Goal: Information Seeking & Learning: Learn about a topic

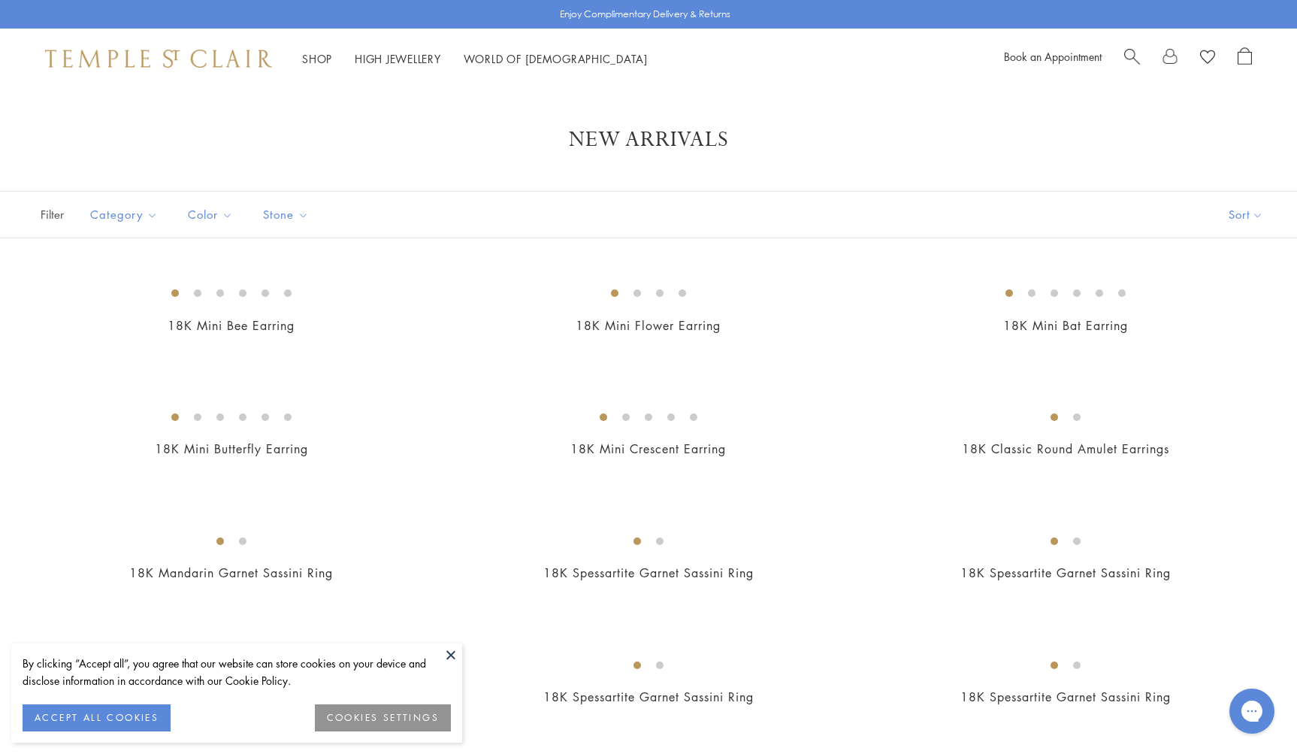
click at [451, 647] on button at bounding box center [451, 654] width 23 height 23
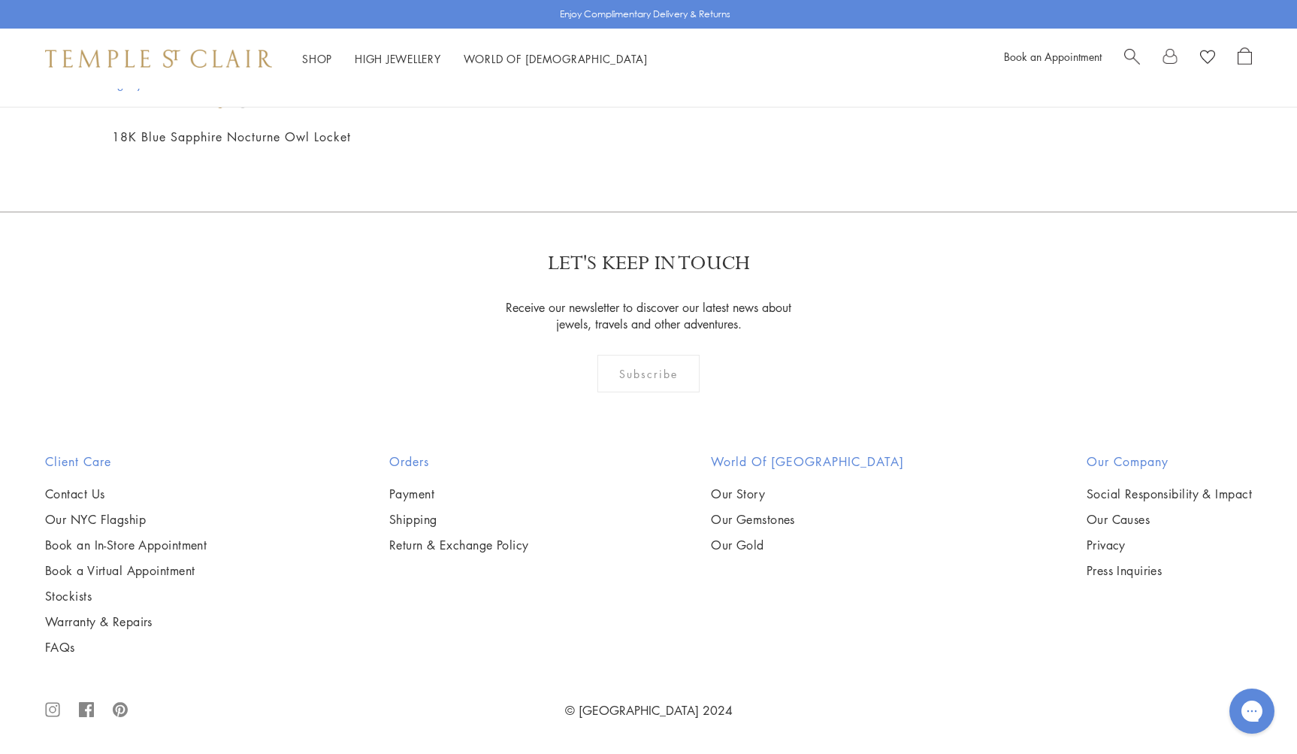
scroll to position [5420, 0]
click at [0, 0] on img at bounding box center [0, 0] width 0 height 0
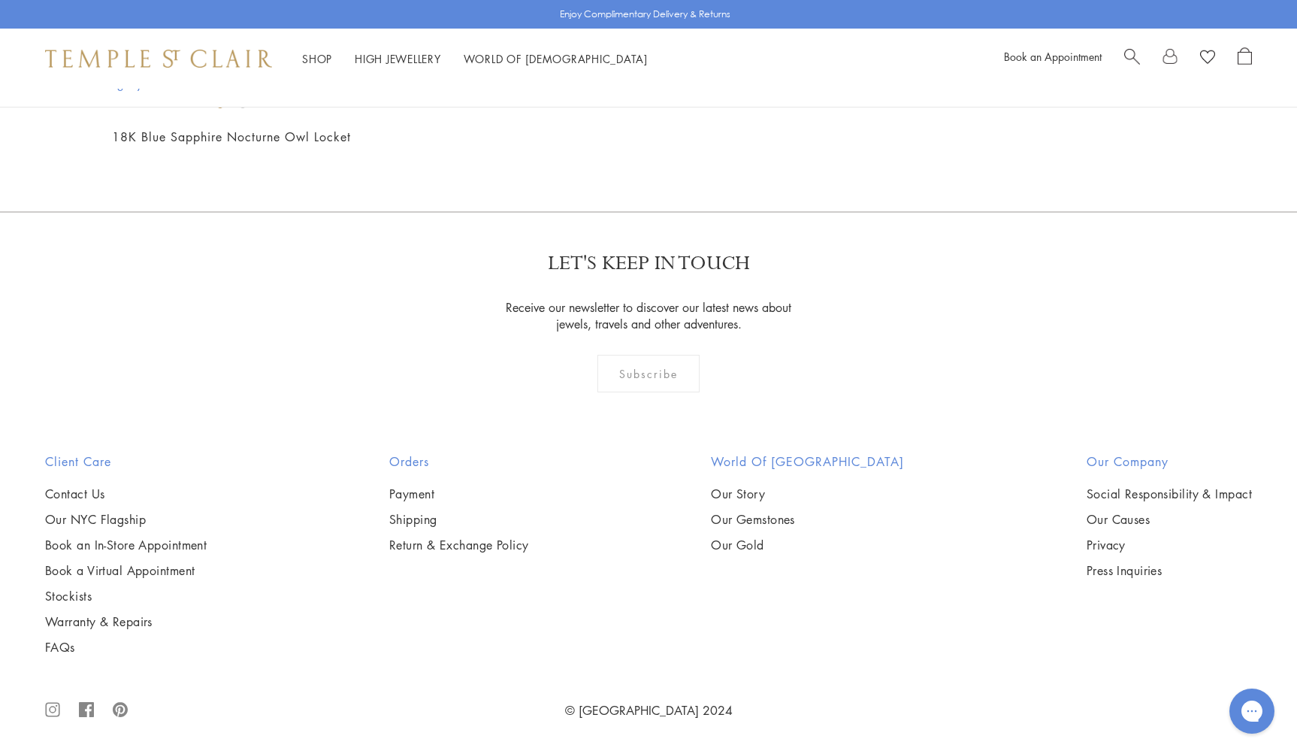
click at [0, 0] on img at bounding box center [0, 0] width 0 height 0
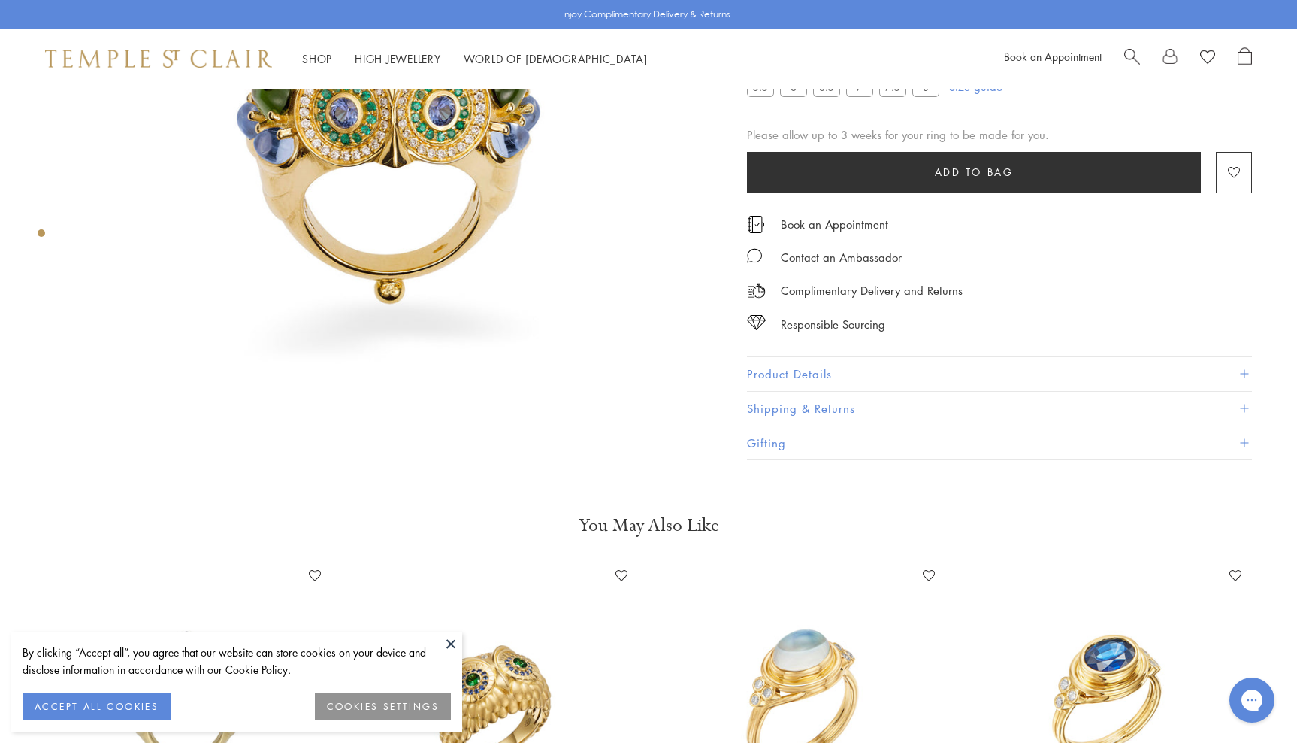
scroll to position [277, 0]
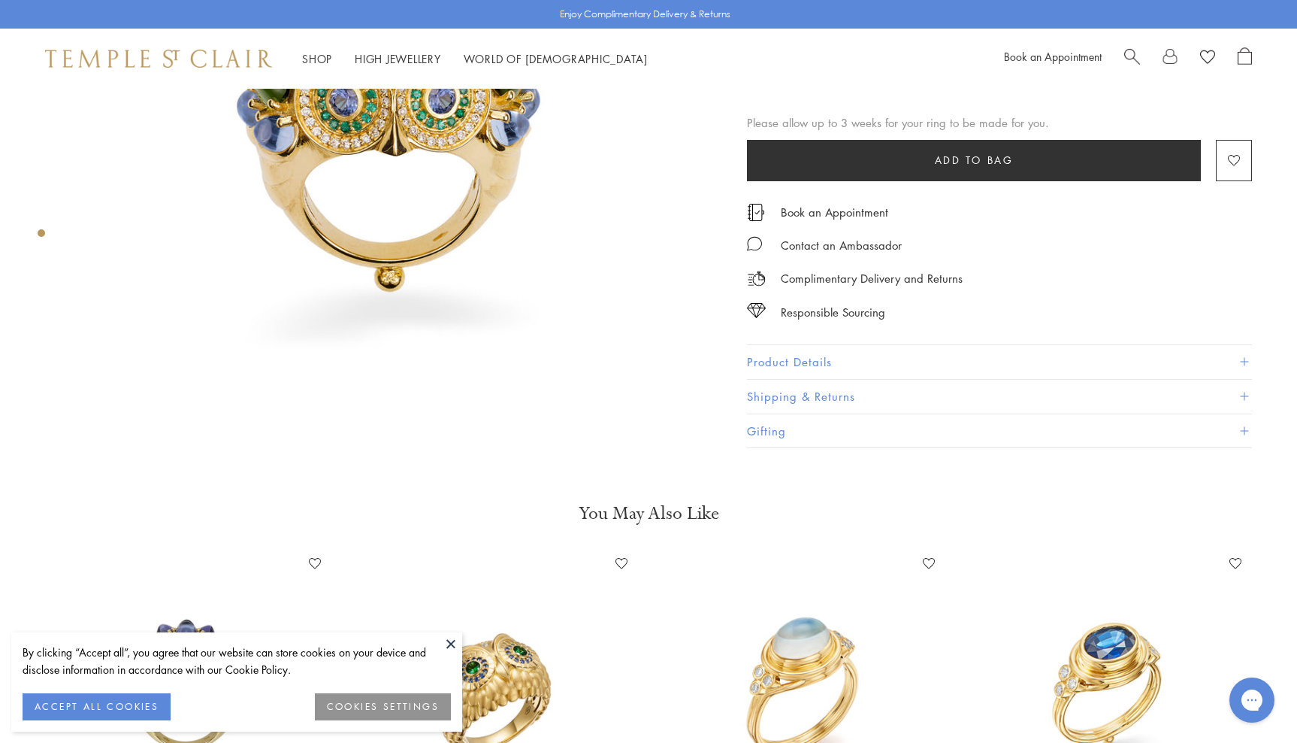
click at [450, 642] on button at bounding box center [451, 643] width 23 height 23
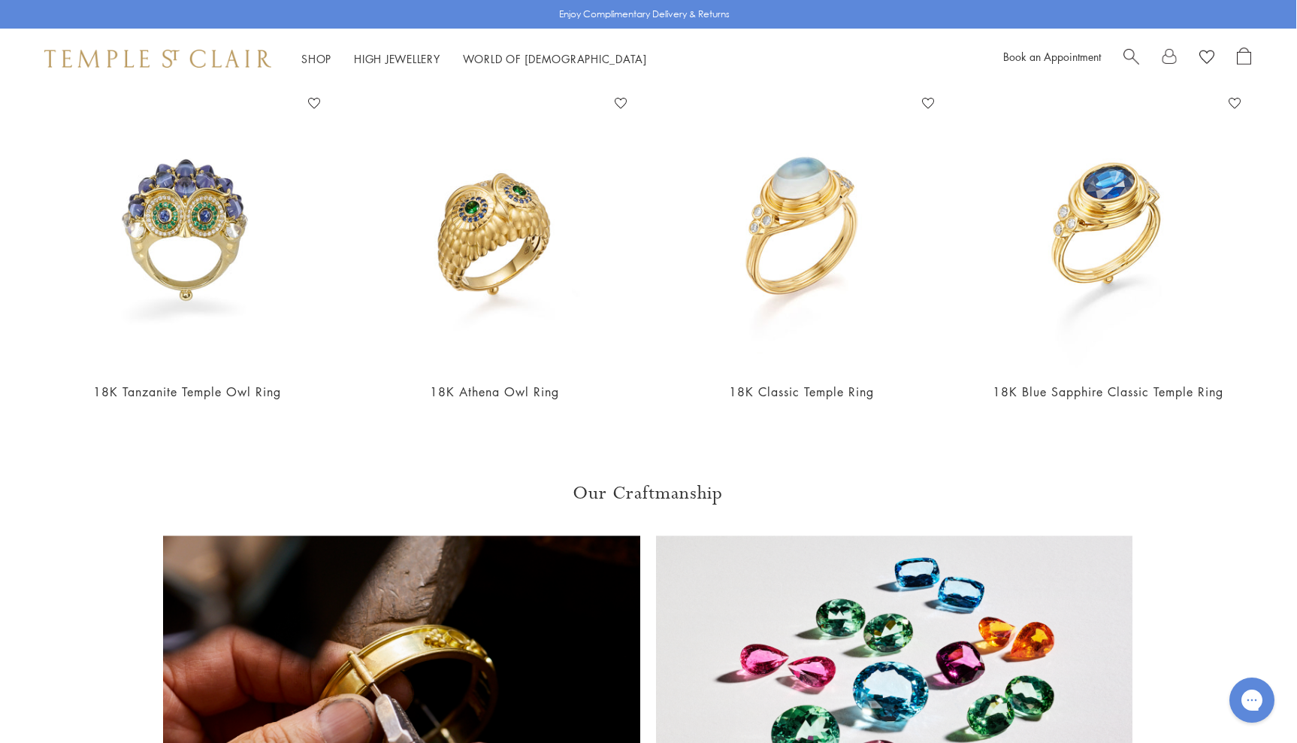
scroll to position [738, 1]
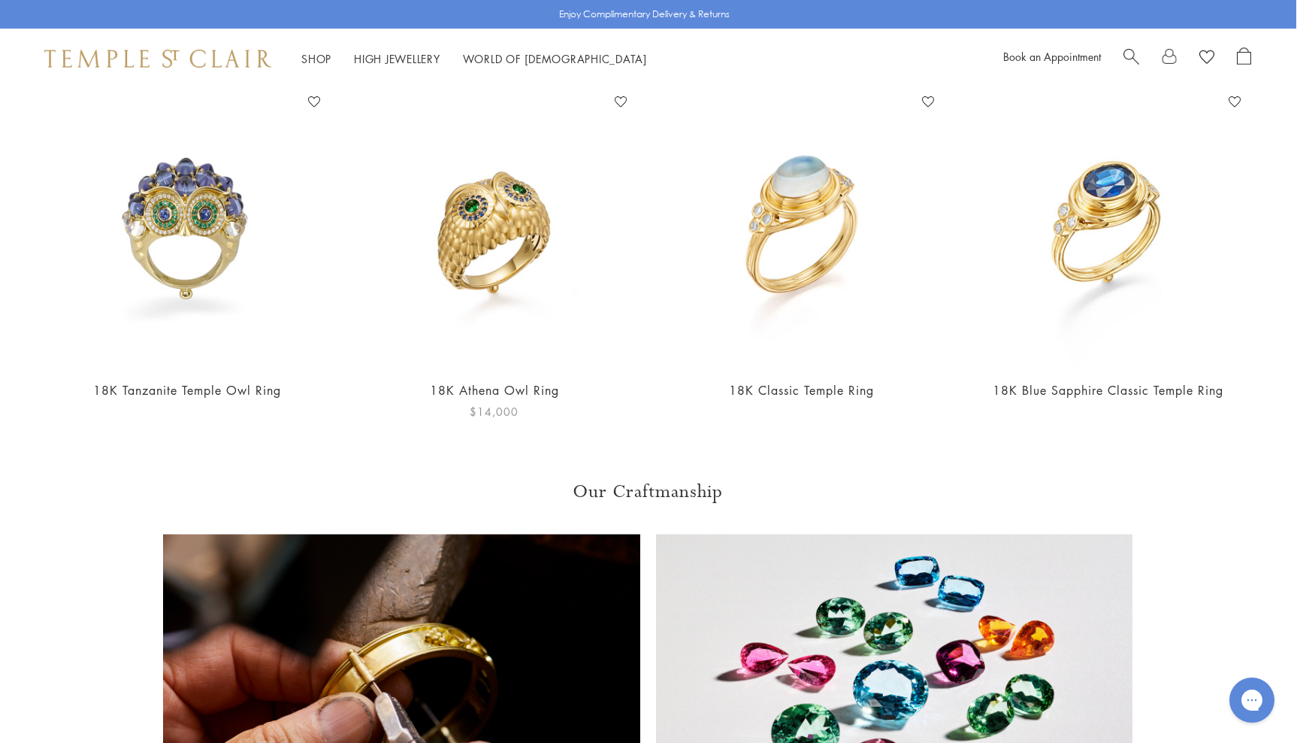
click at [486, 209] on img at bounding box center [494, 228] width 277 height 277
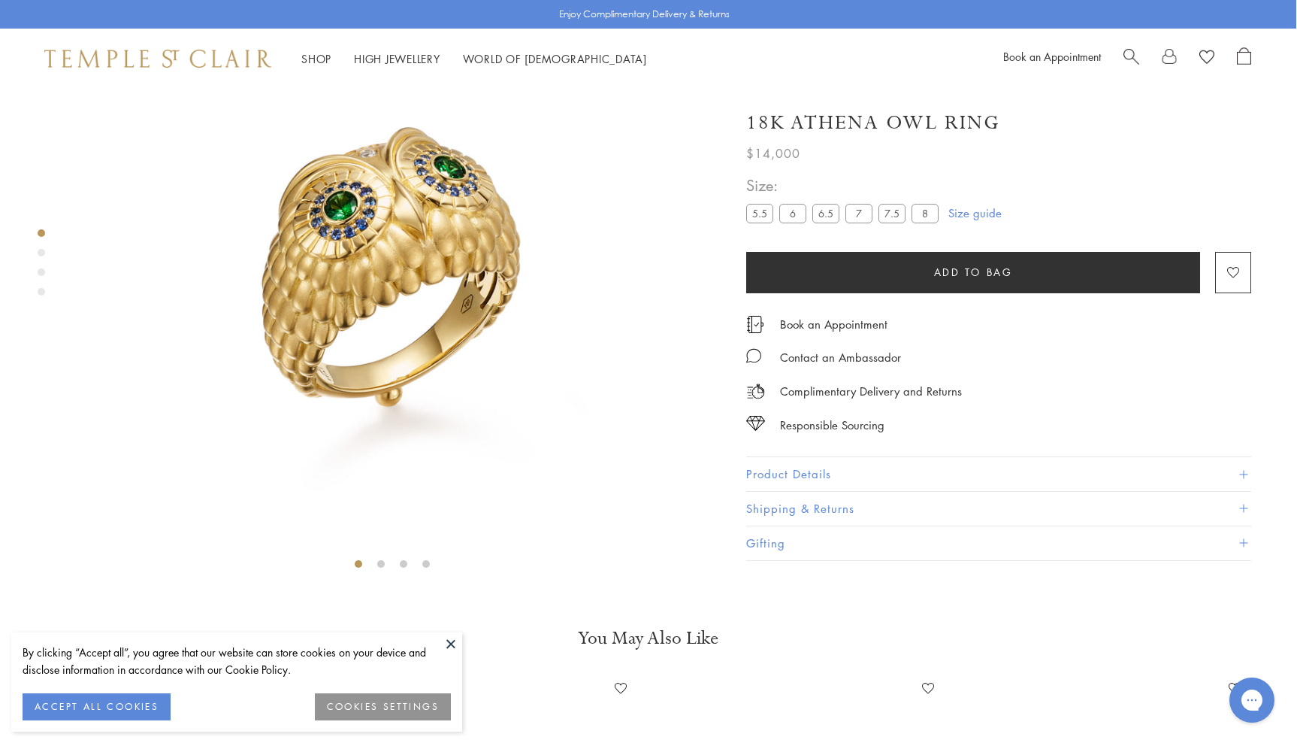
scroll to position [156, 1]
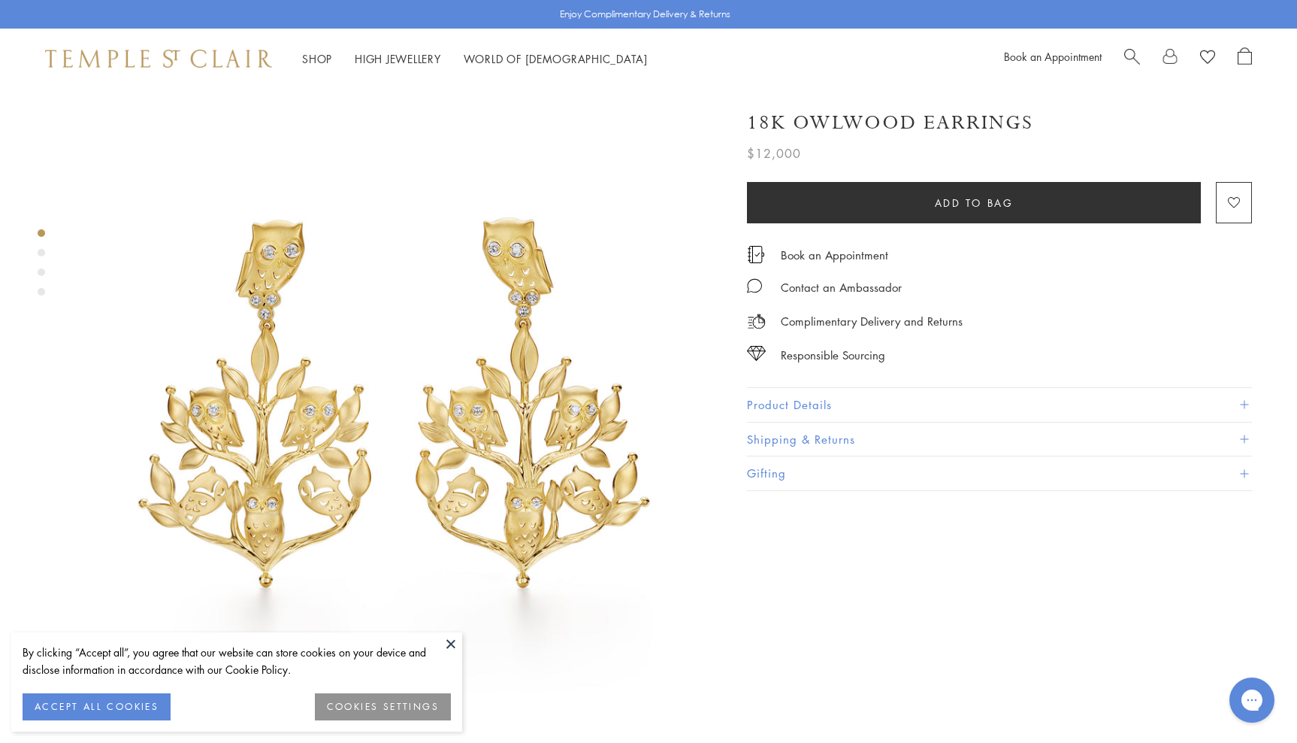
drag, startPoint x: 449, startPoint y: 640, endPoint x: 443, endPoint y: 624, distance: 16.6
click at [448, 638] on button at bounding box center [451, 643] width 23 height 23
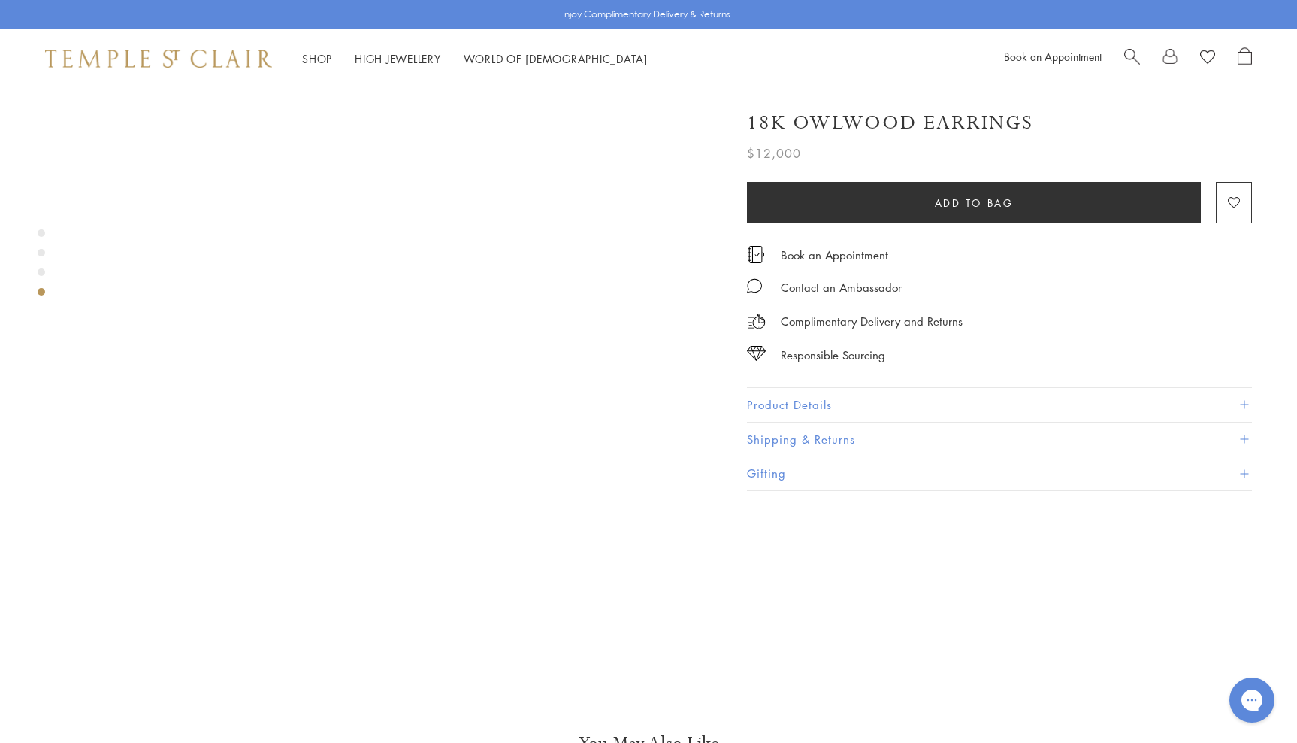
scroll to position [2023, 0]
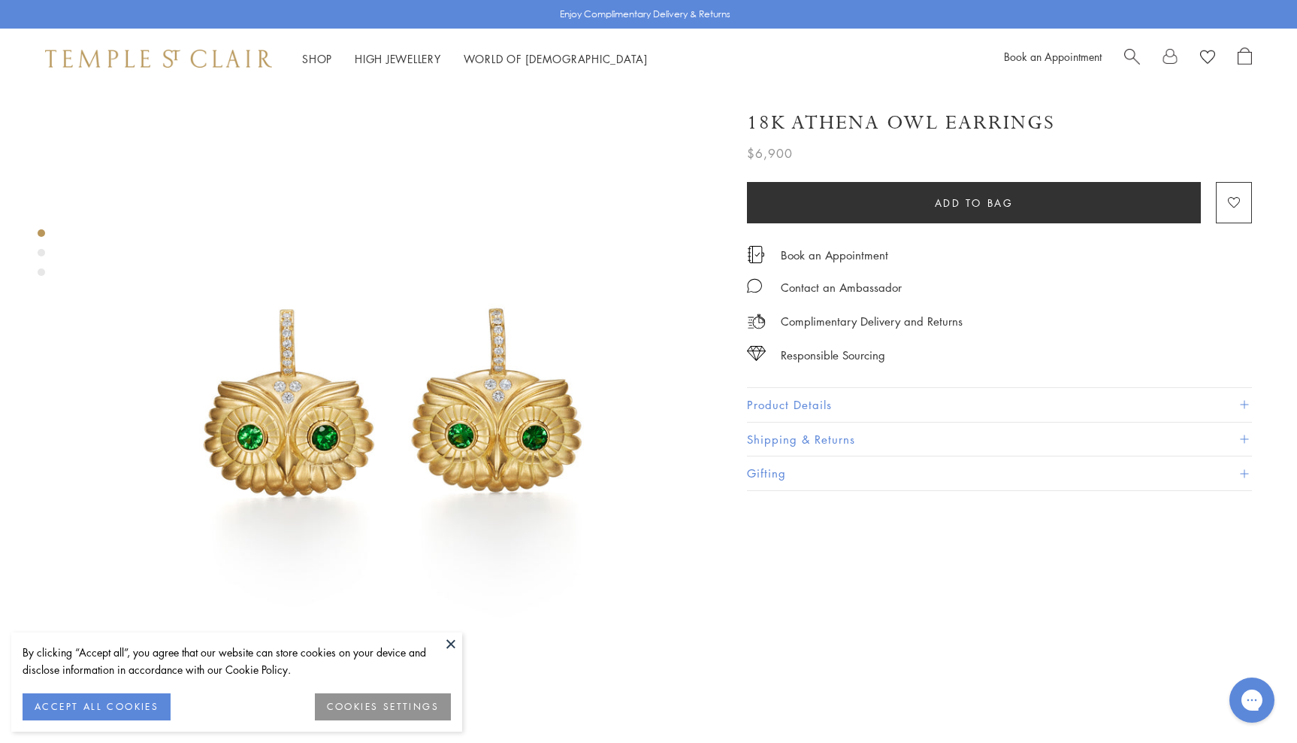
click at [456, 392] on img at bounding box center [393, 407] width 636 height 636
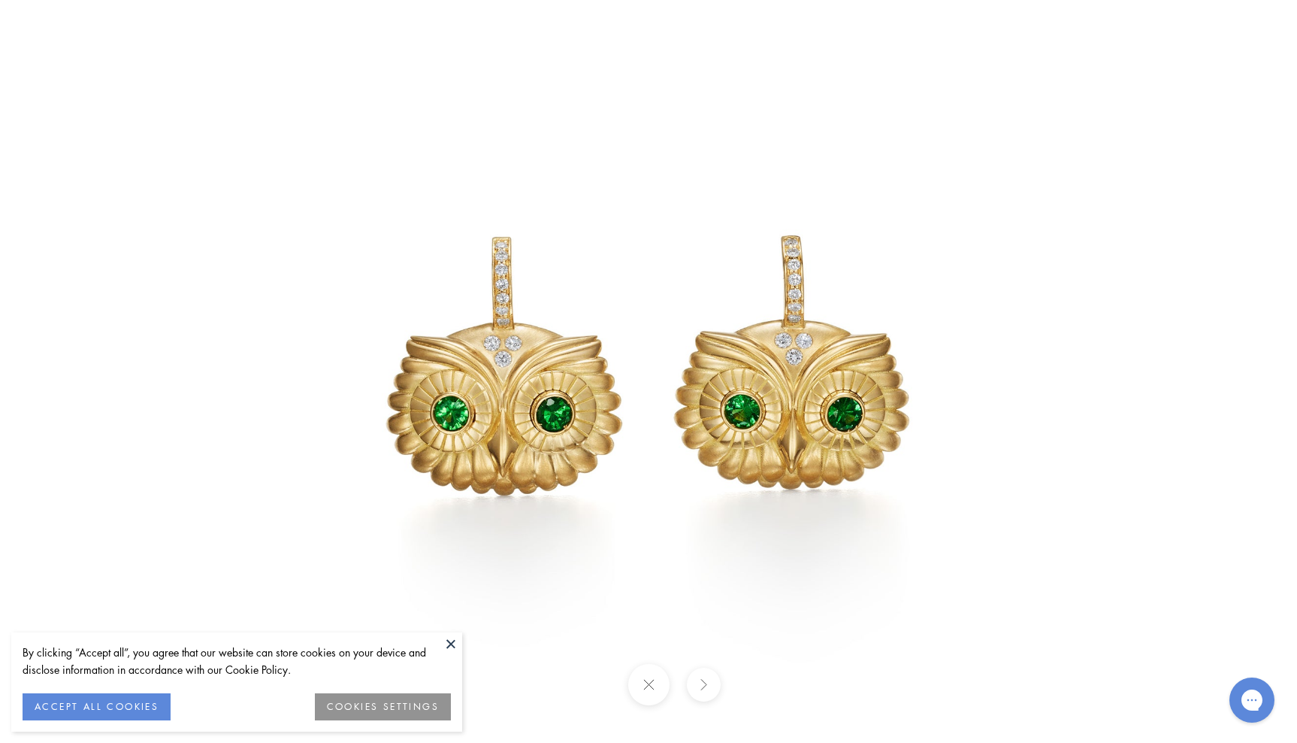
click at [455, 392] on img at bounding box center [648, 371] width 879 height 879
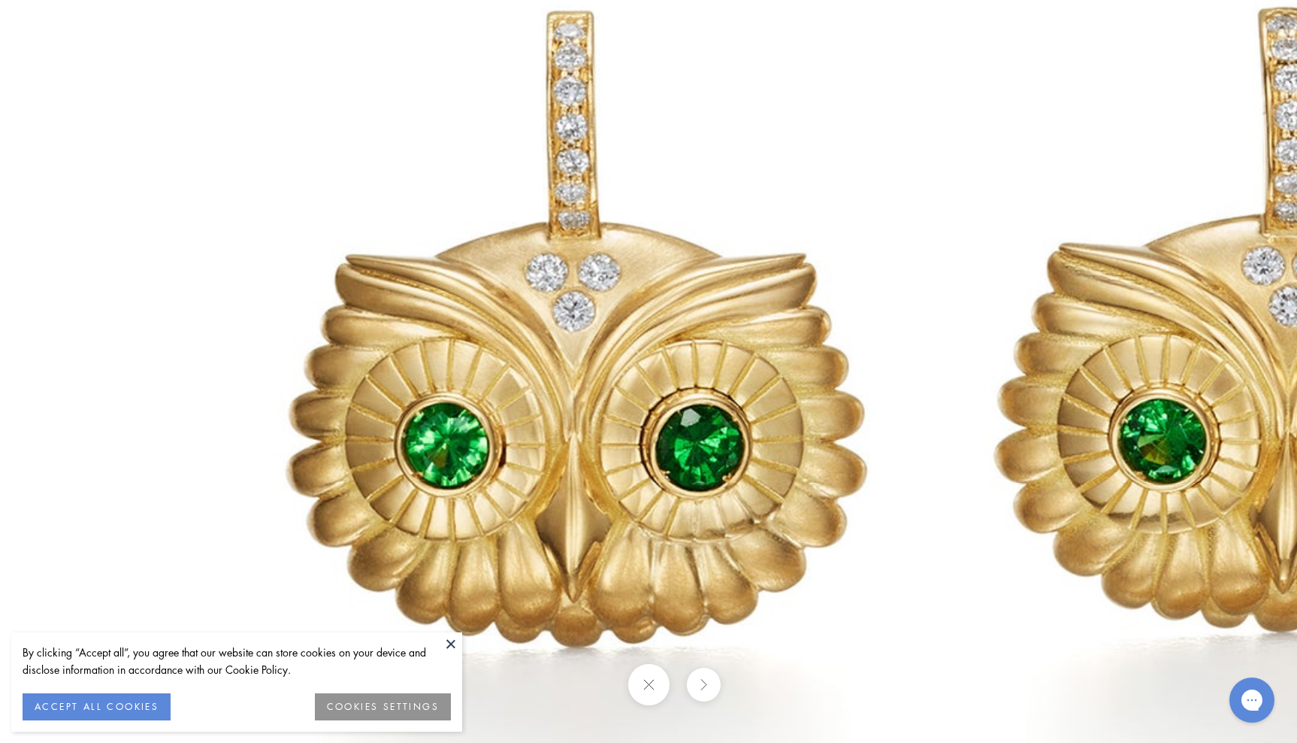
click at [449, 645] on button at bounding box center [451, 643] width 23 height 23
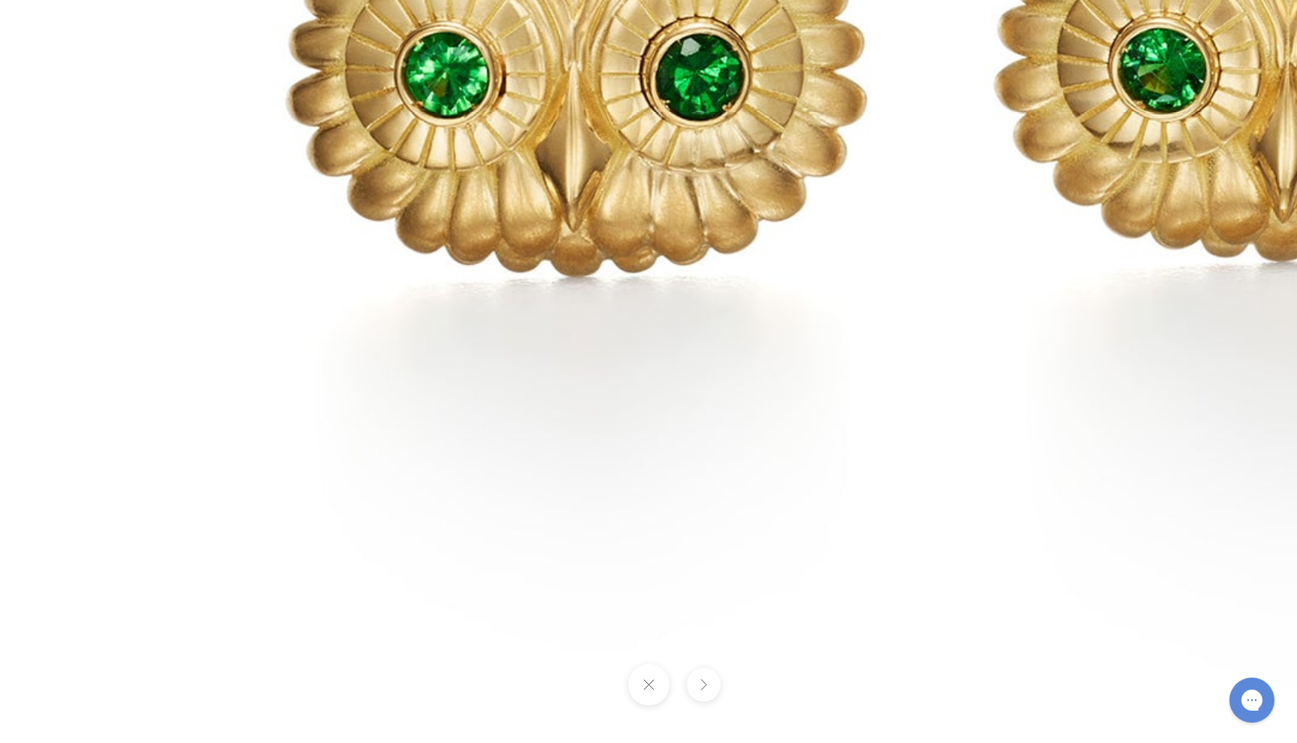
click at [648, 680] on button at bounding box center [648, 684] width 41 height 41
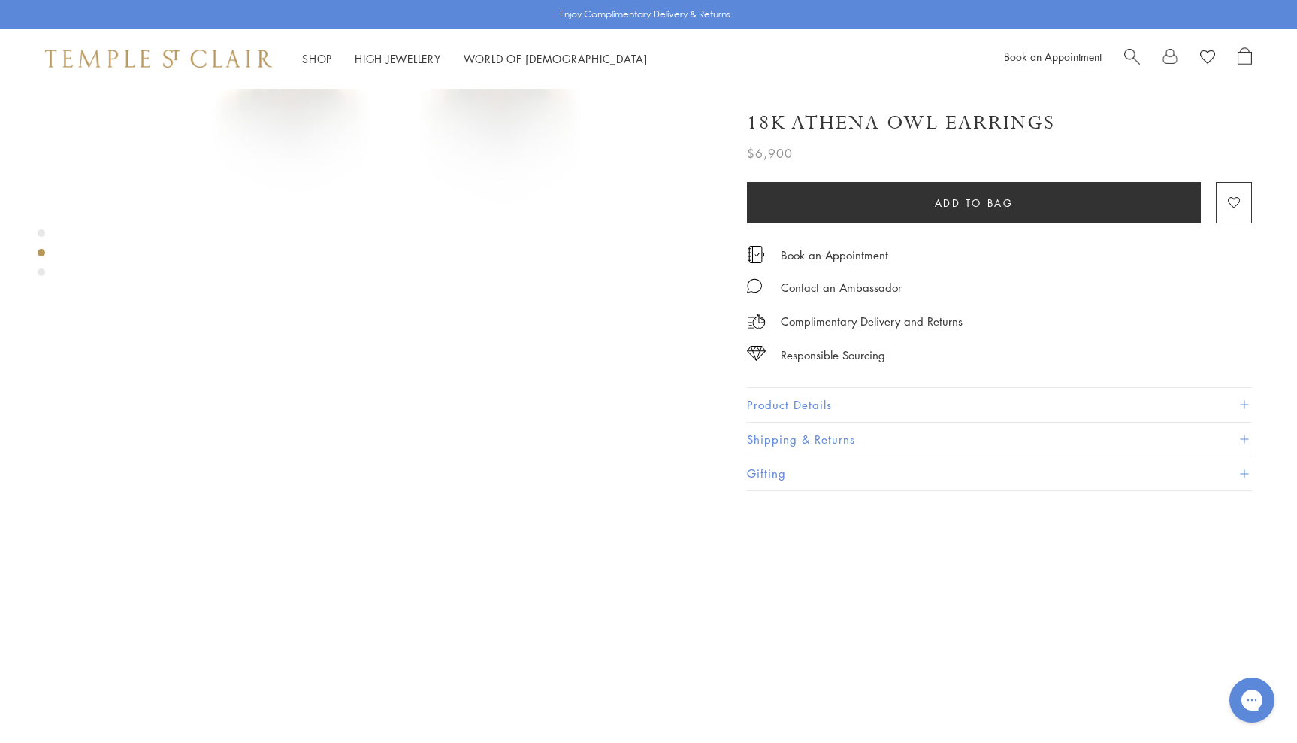
scroll to position [425, 0]
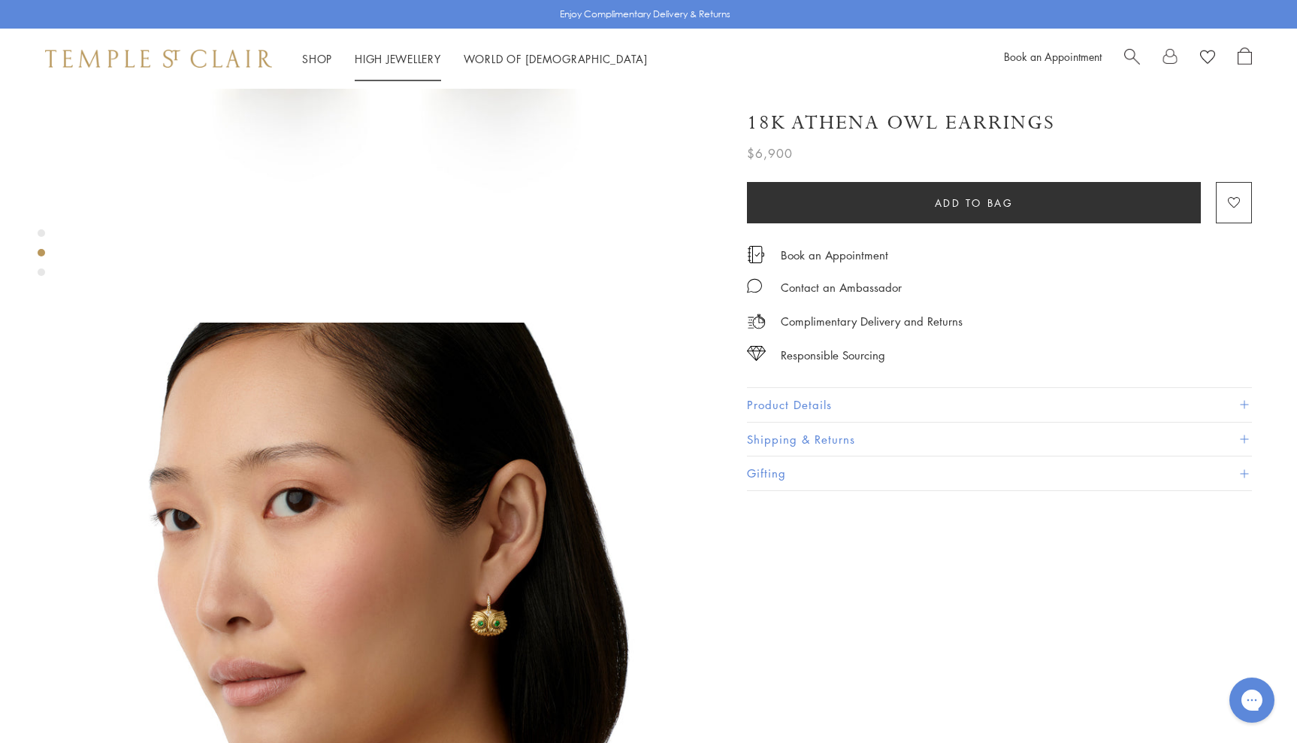
click at [416, 56] on link "High Jewellery High Jewellery" at bounding box center [398, 58] width 86 height 15
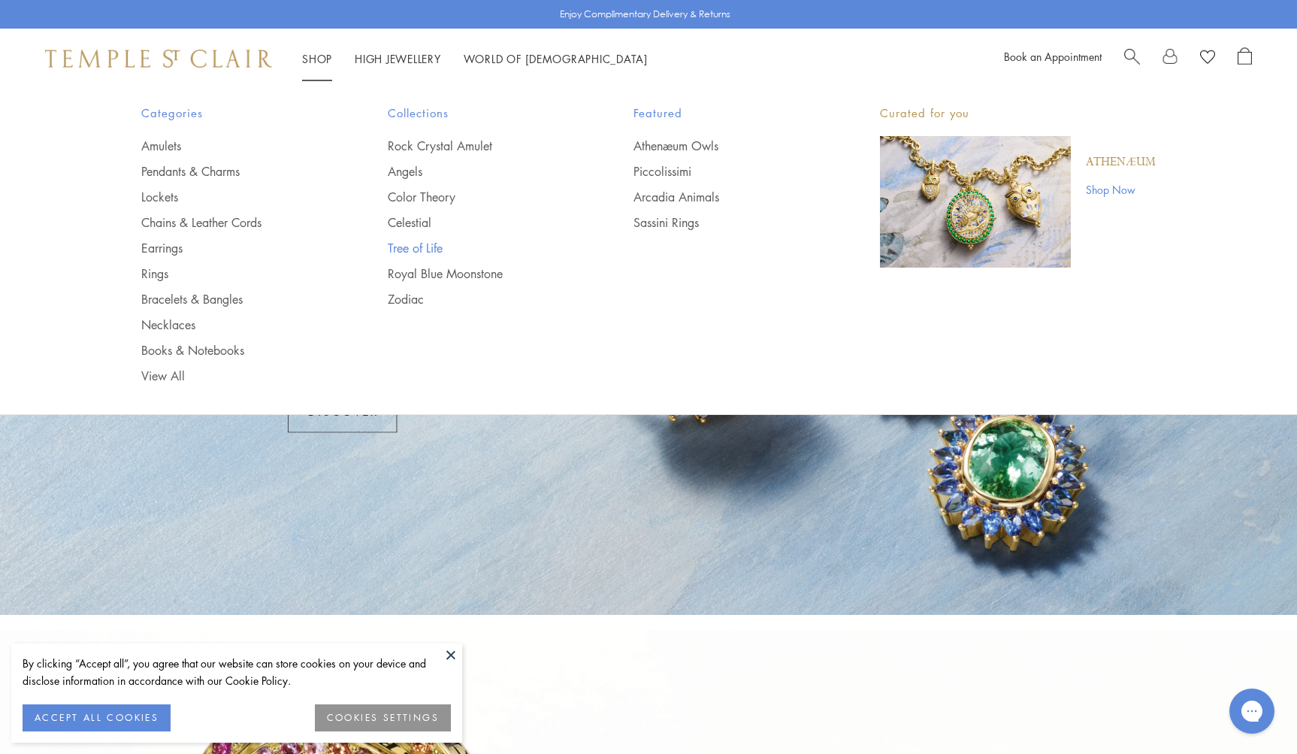
click at [409, 244] on link "Tree of Life" at bounding box center [481, 248] width 186 height 17
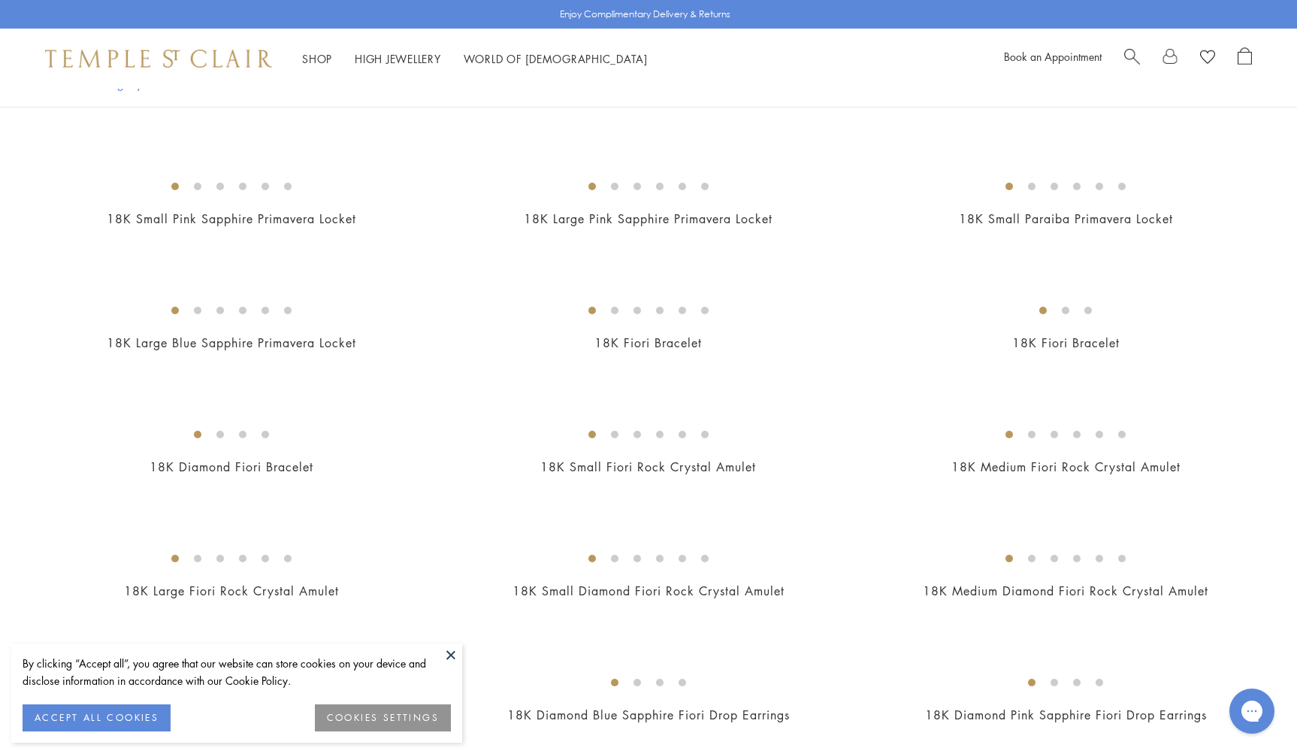
scroll to position [1793, 0]
click at [0, 0] on img at bounding box center [0, 0] width 0 height 0
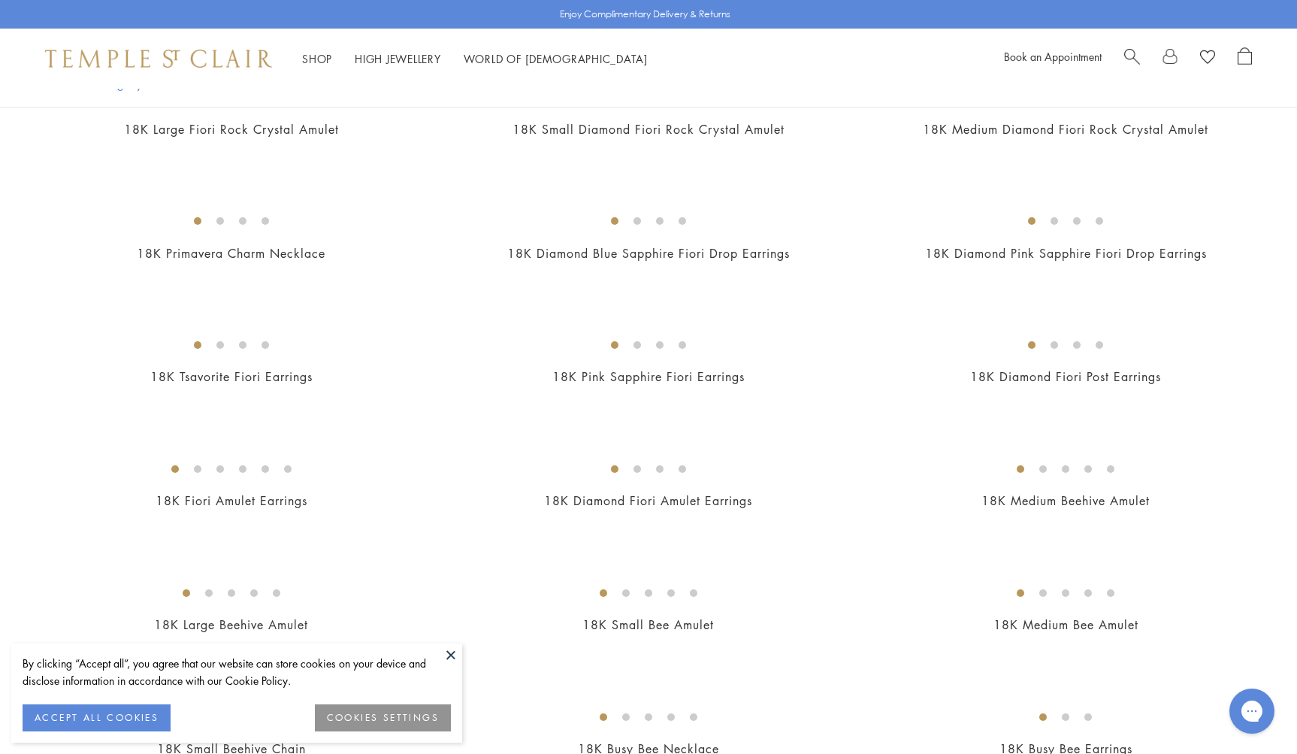
scroll to position [2256, 0]
click at [0, 0] on img at bounding box center [0, 0] width 0 height 0
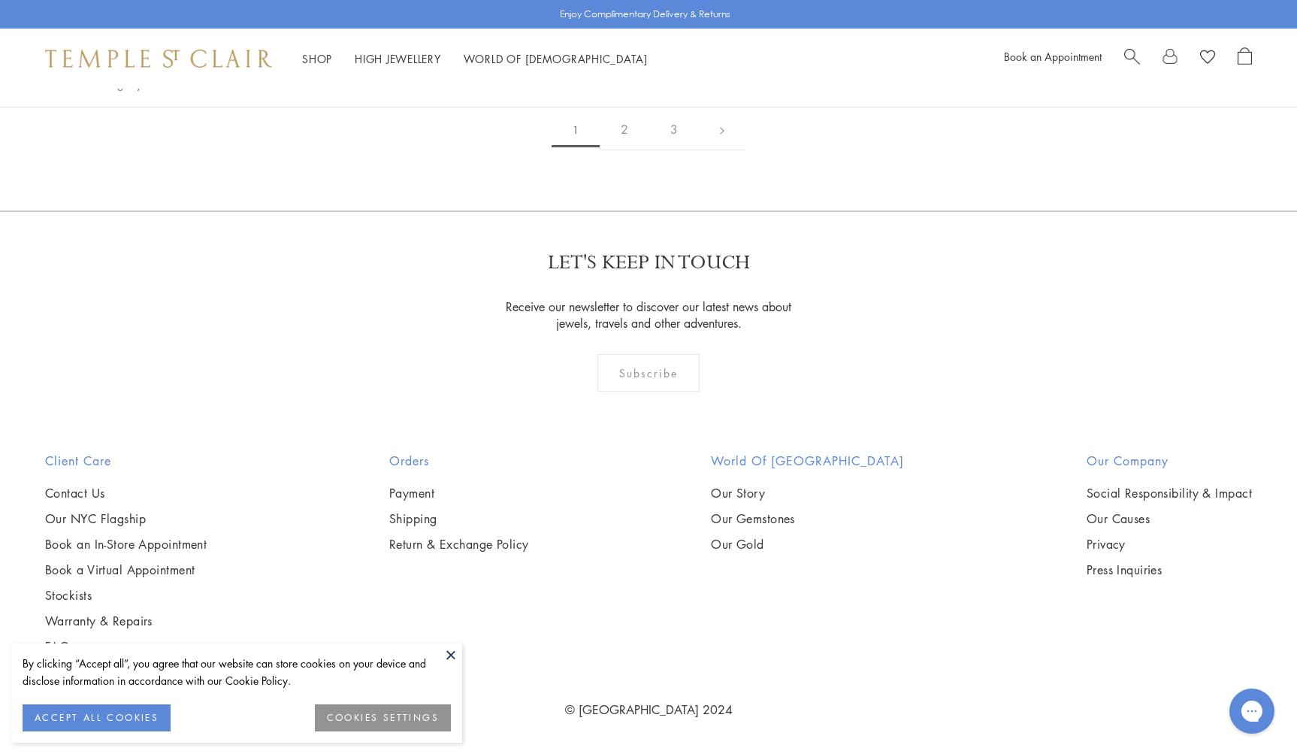
scroll to position [10779, 0]
click at [623, 150] on link "2" at bounding box center [625, 129] width 50 height 41
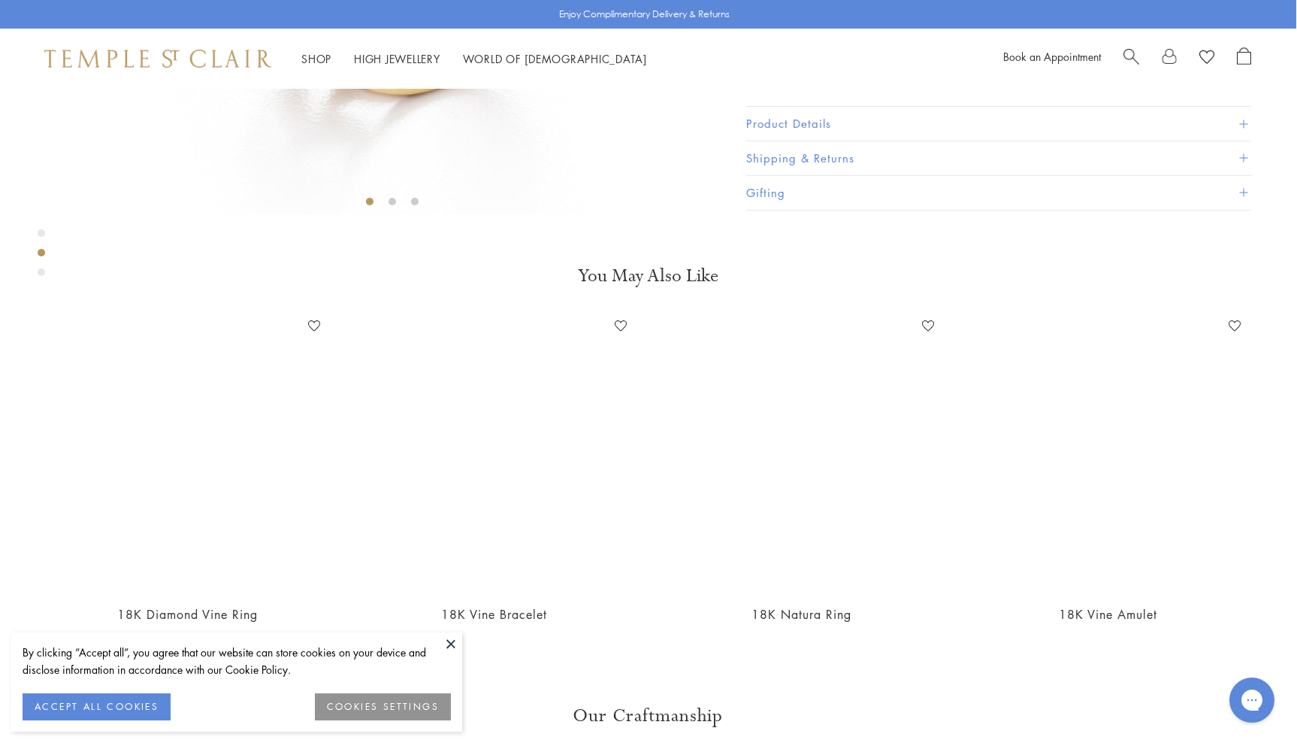
scroll to position [513, 1]
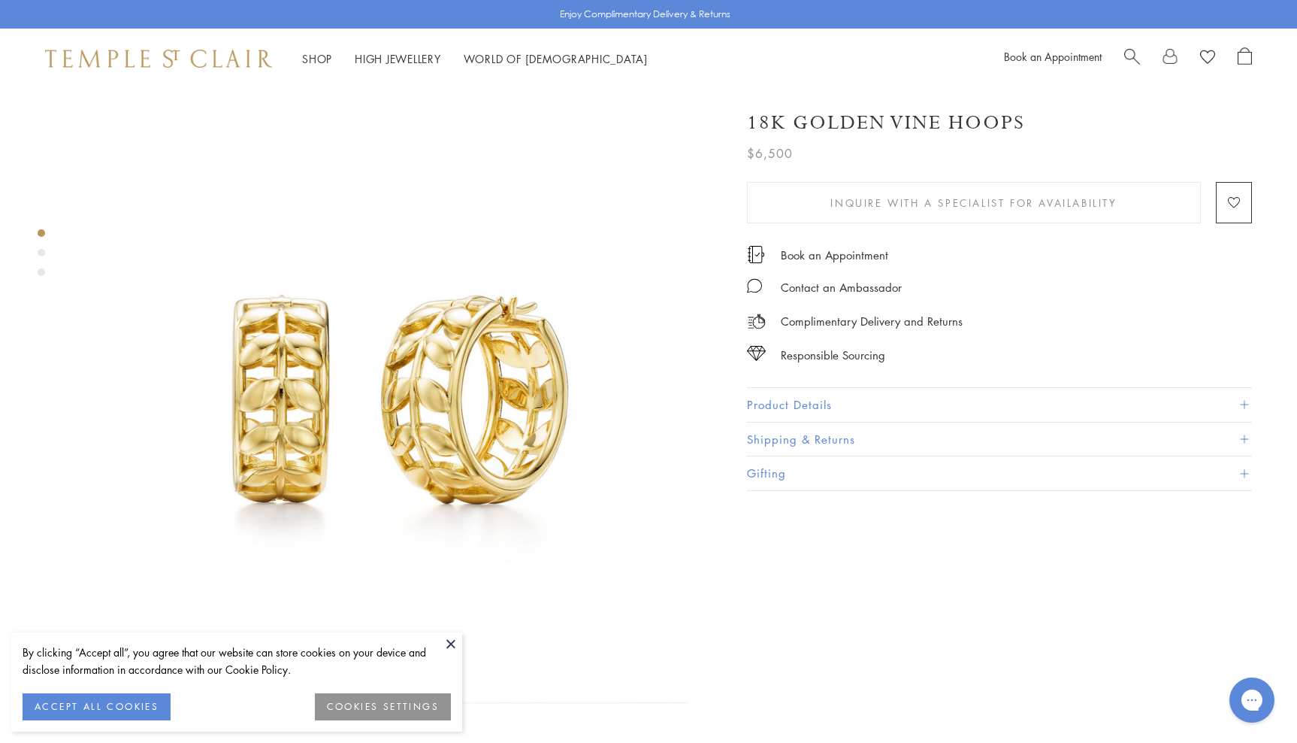
click at [446, 638] on button at bounding box center [451, 643] width 23 height 23
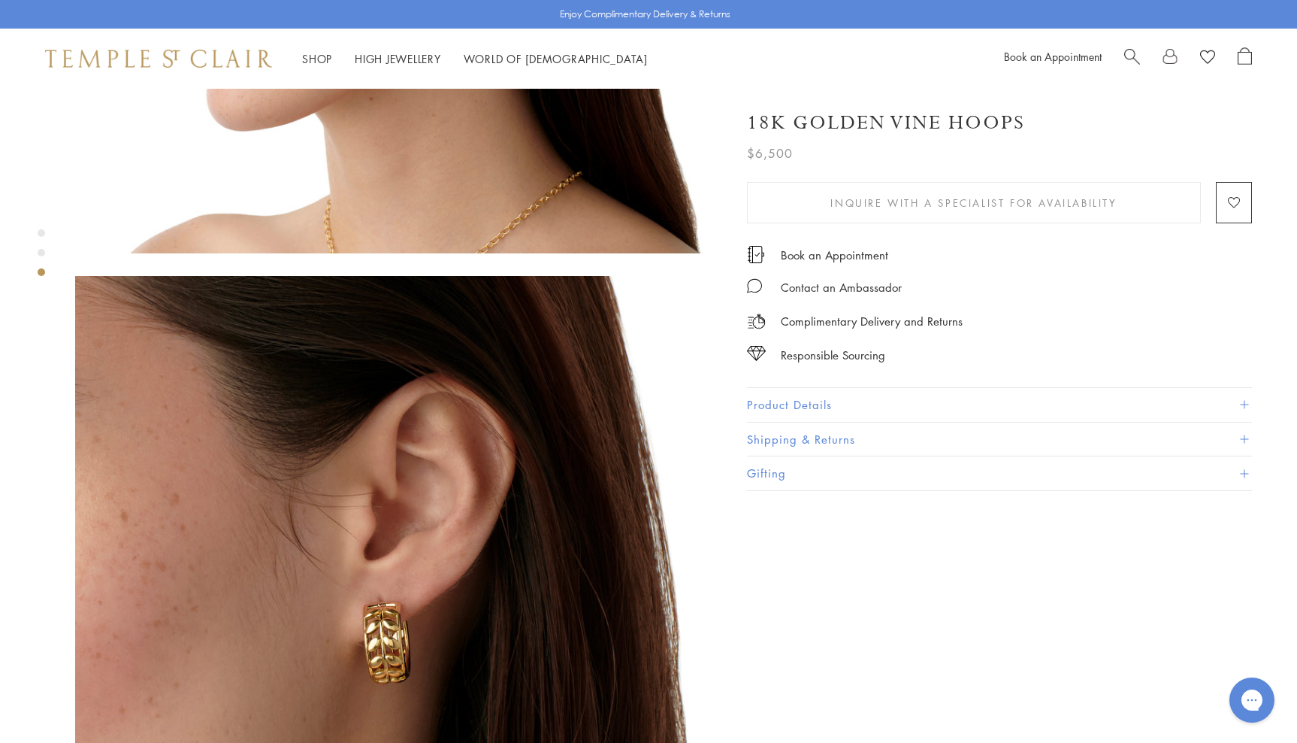
scroll to position [1130, 0]
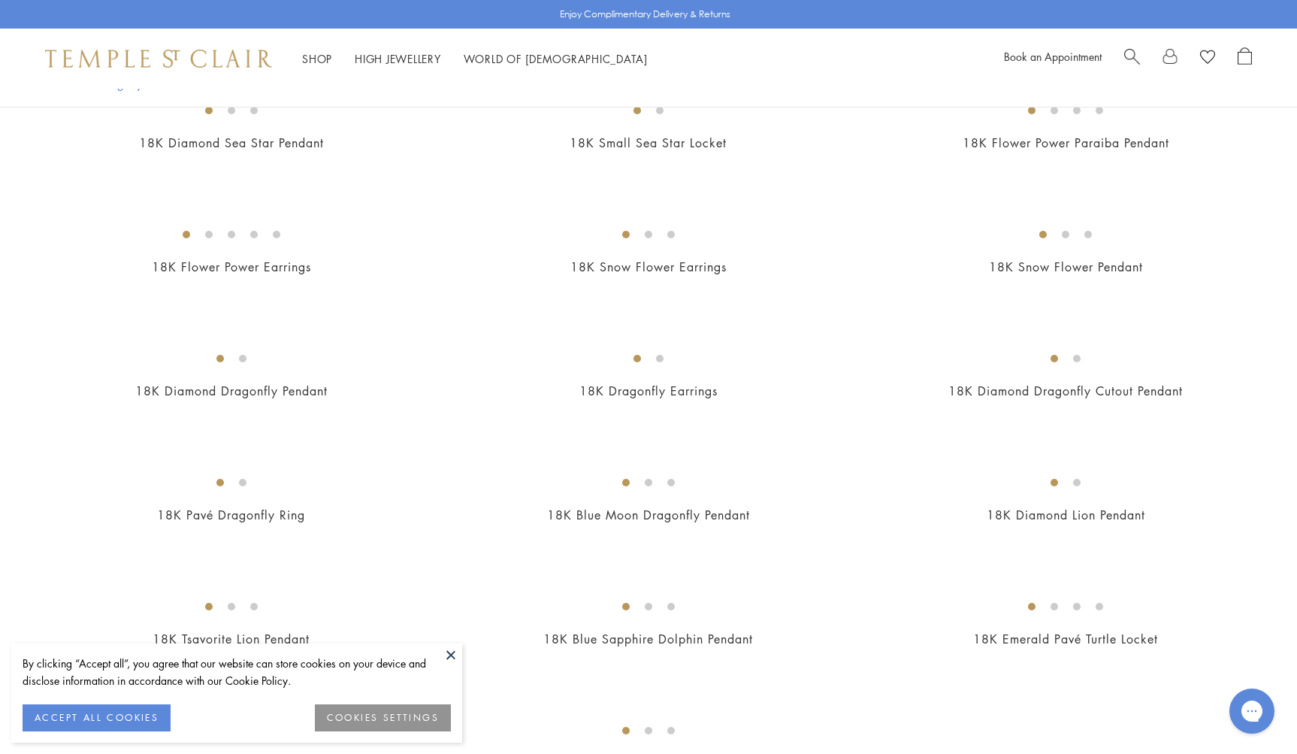
scroll to position [1736, 0]
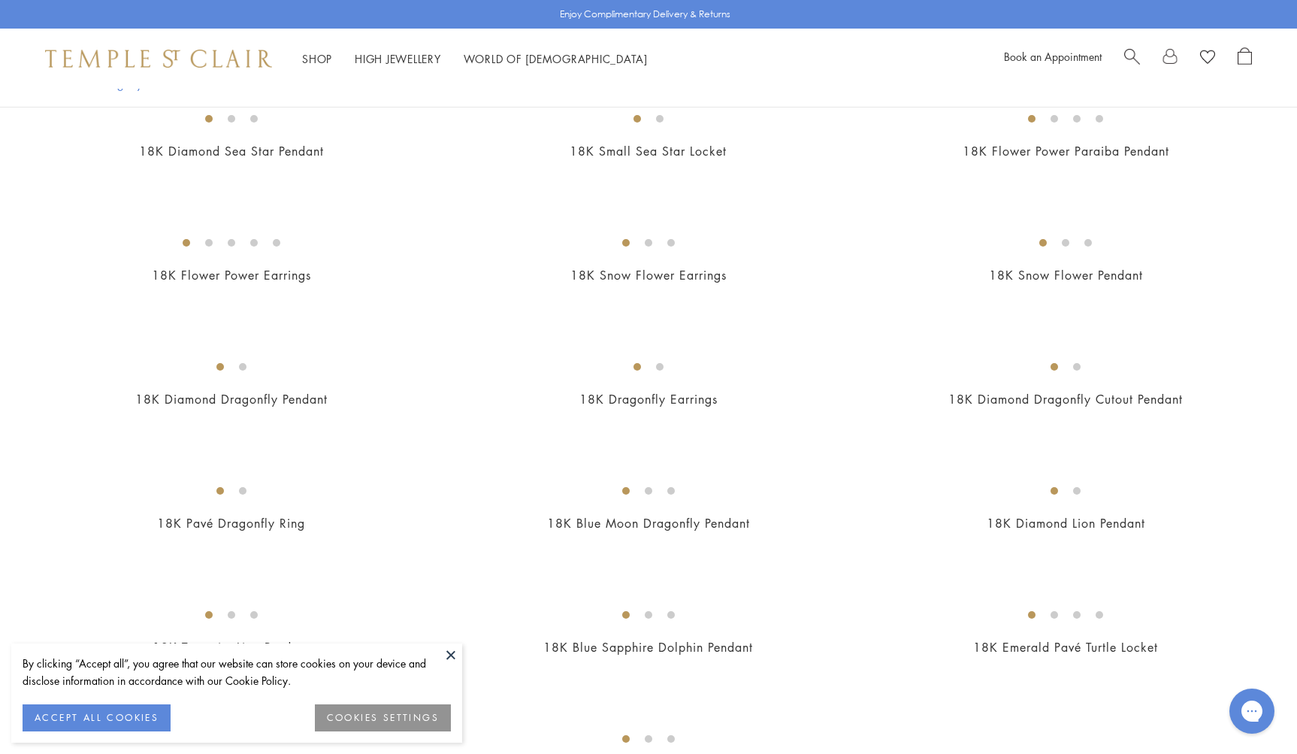
click at [0, 0] on img at bounding box center [0, 0] width 0 height 0
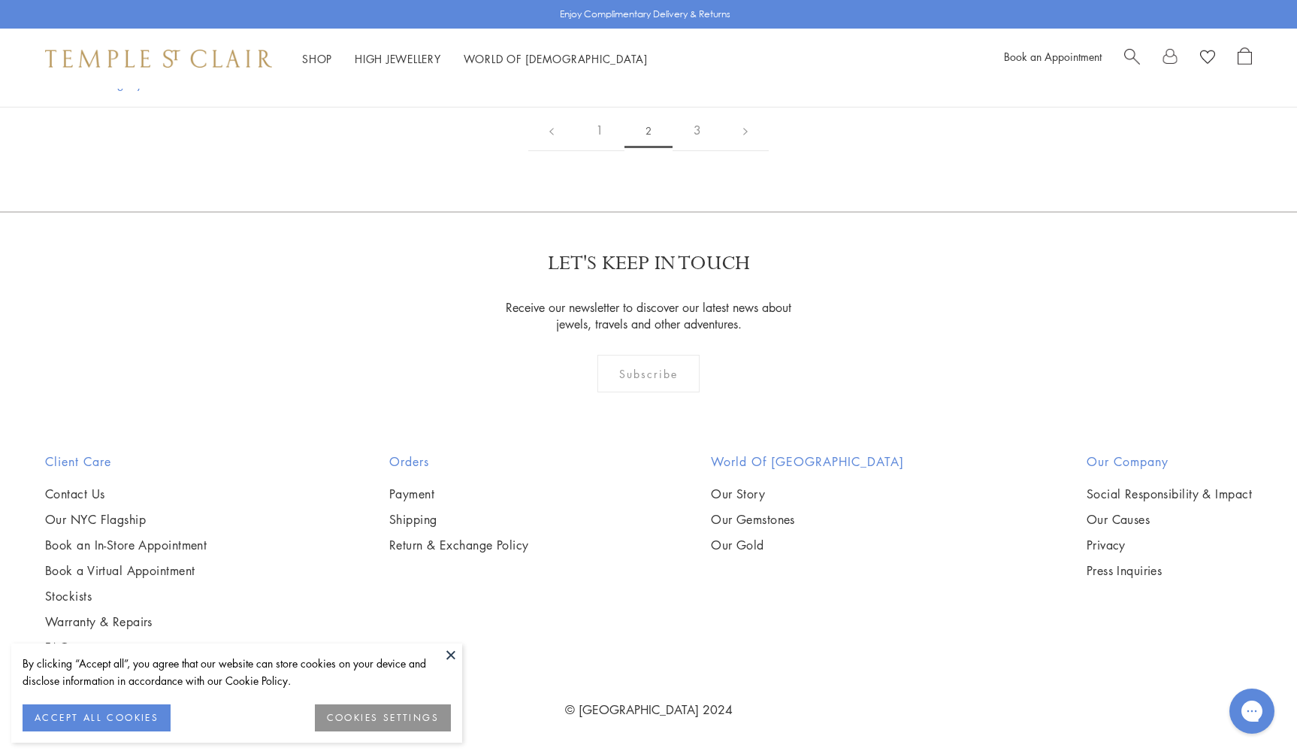
scroll to position [8244, 0]
click at [696, 151] on link "3" at bounding box center [698, 130] width 50 height 41
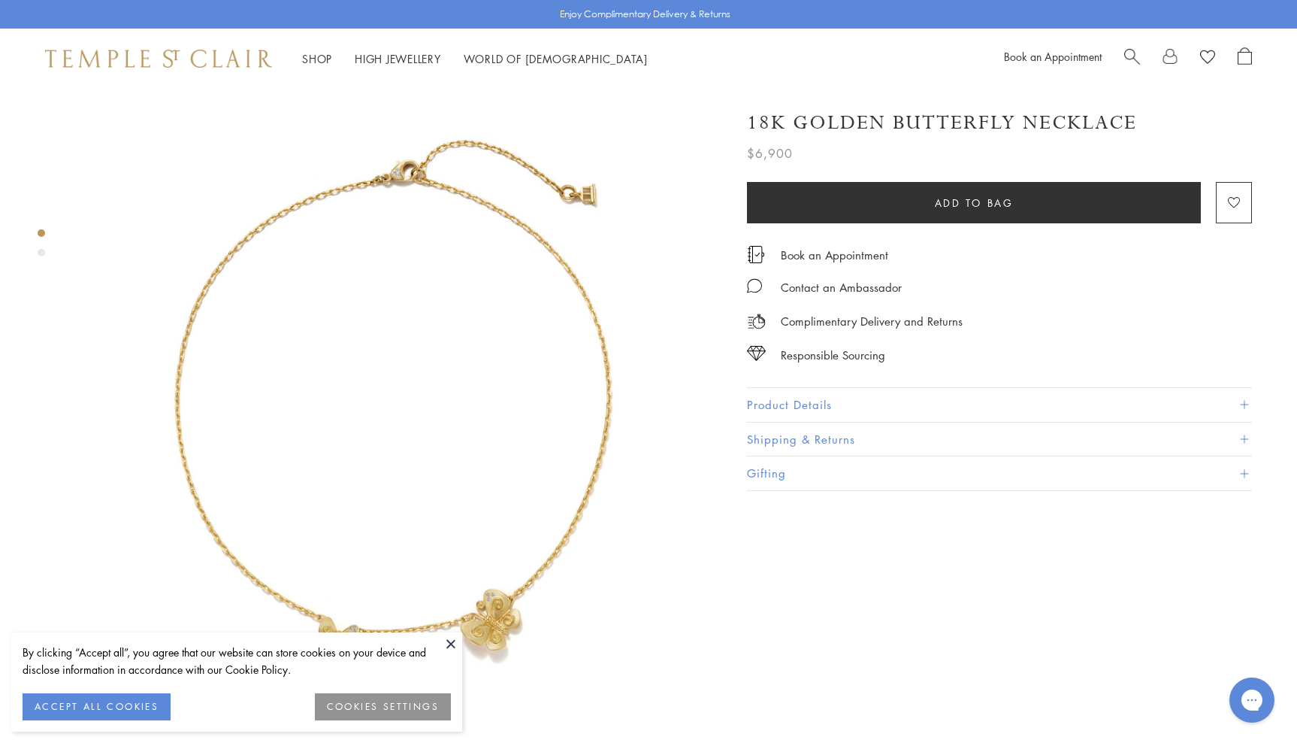
click at [449, 640] on button at bounding box center [451, 643] width 23 height 23
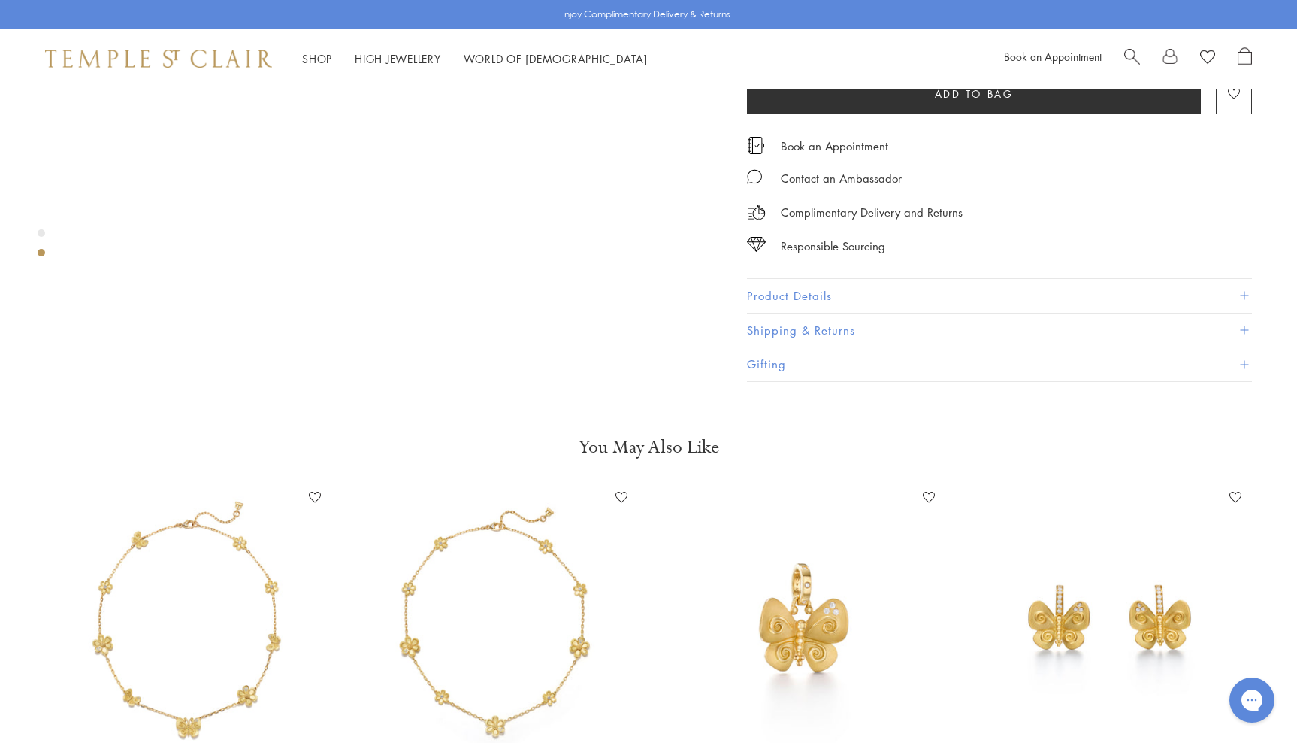
scroll to position [1000, 0]
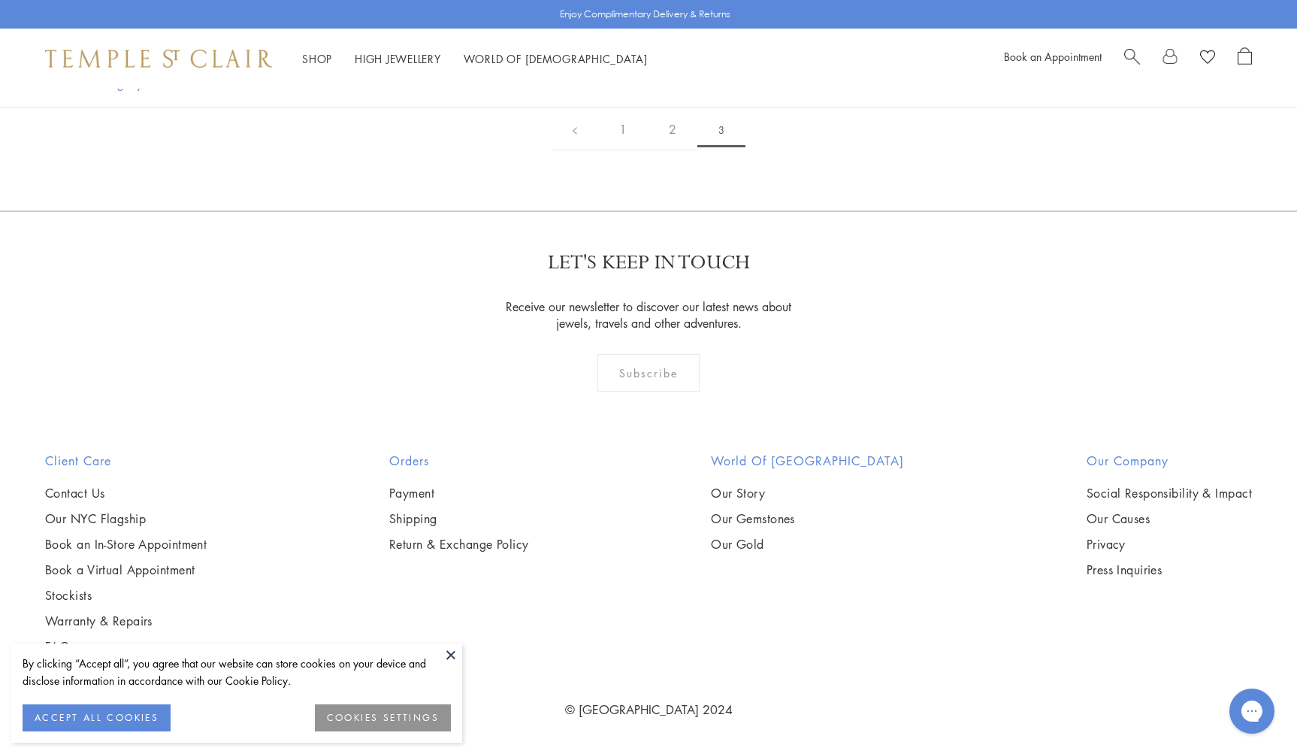
scroll to position [5910, 0]
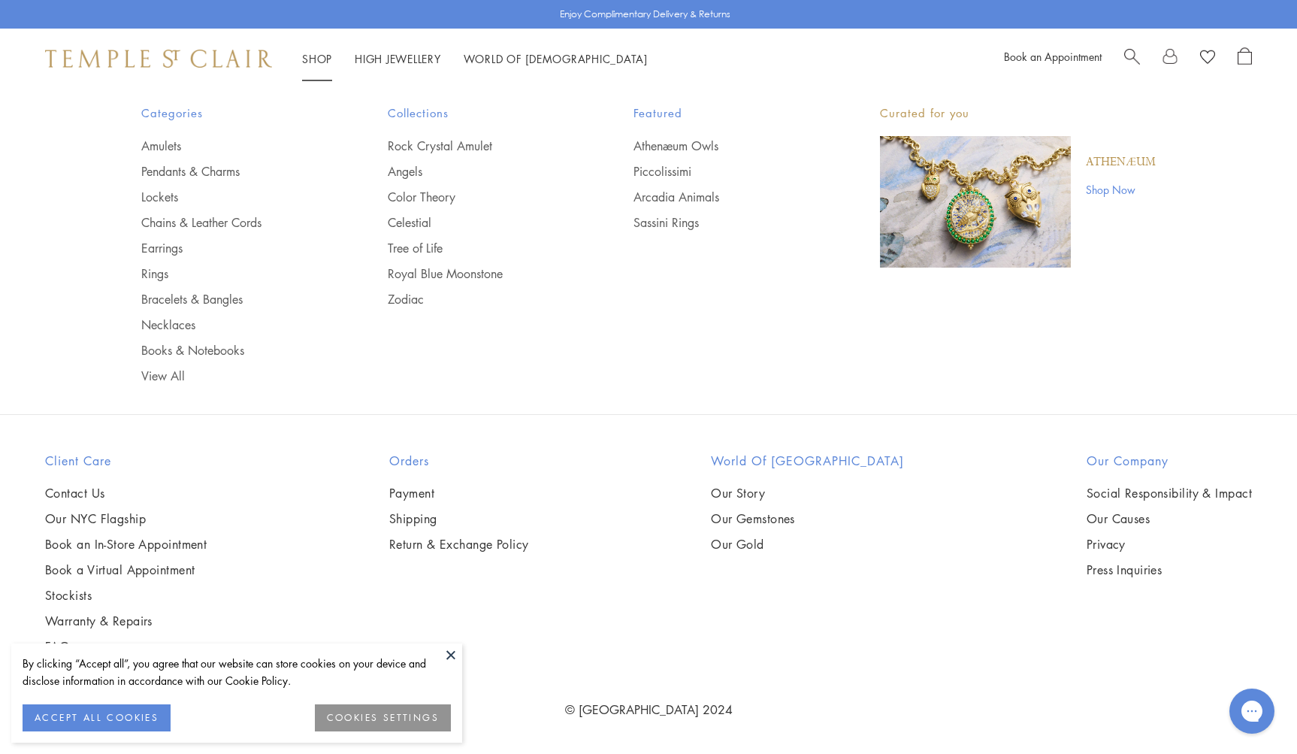
click at [321, 58] on link "Shop Shop" at bounding box center [317, 58] width 30 height 15
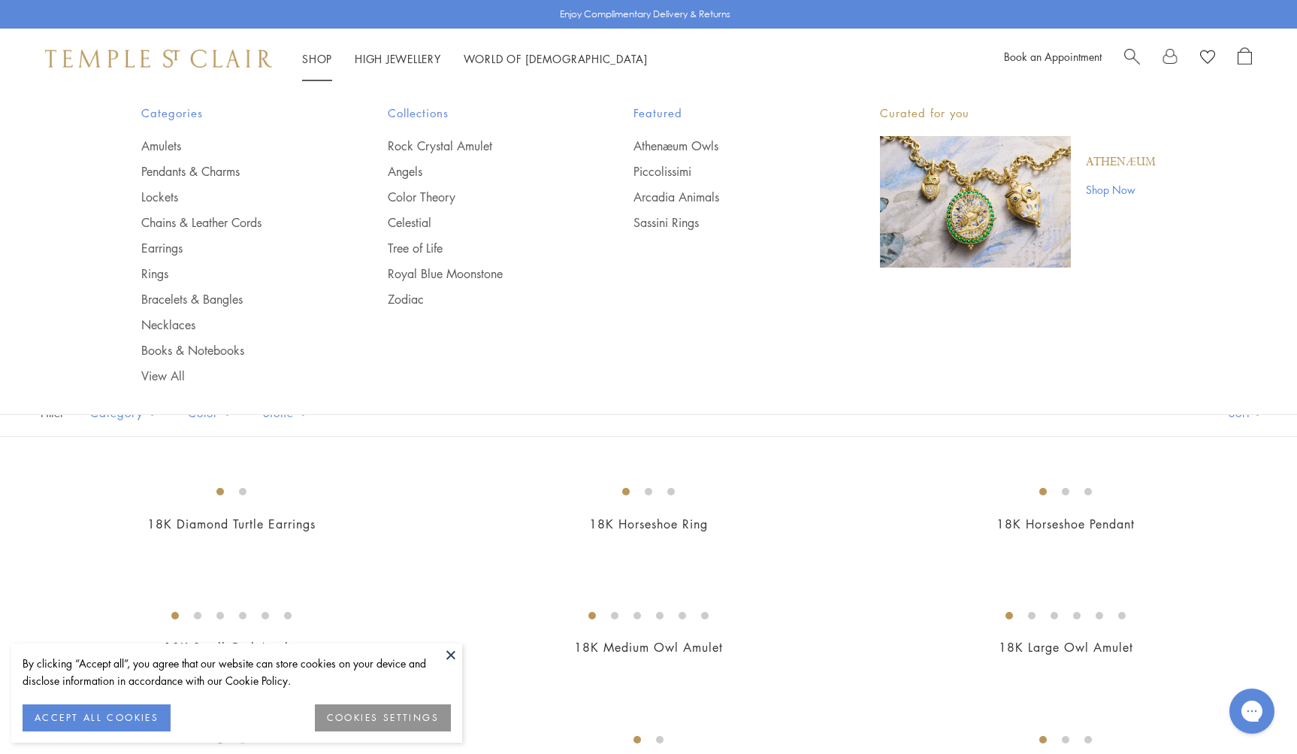
scroll to position [2, 0]
click at [404, 293] on link "Zodiac" at bounding box center [481, 299] width 186 height 17
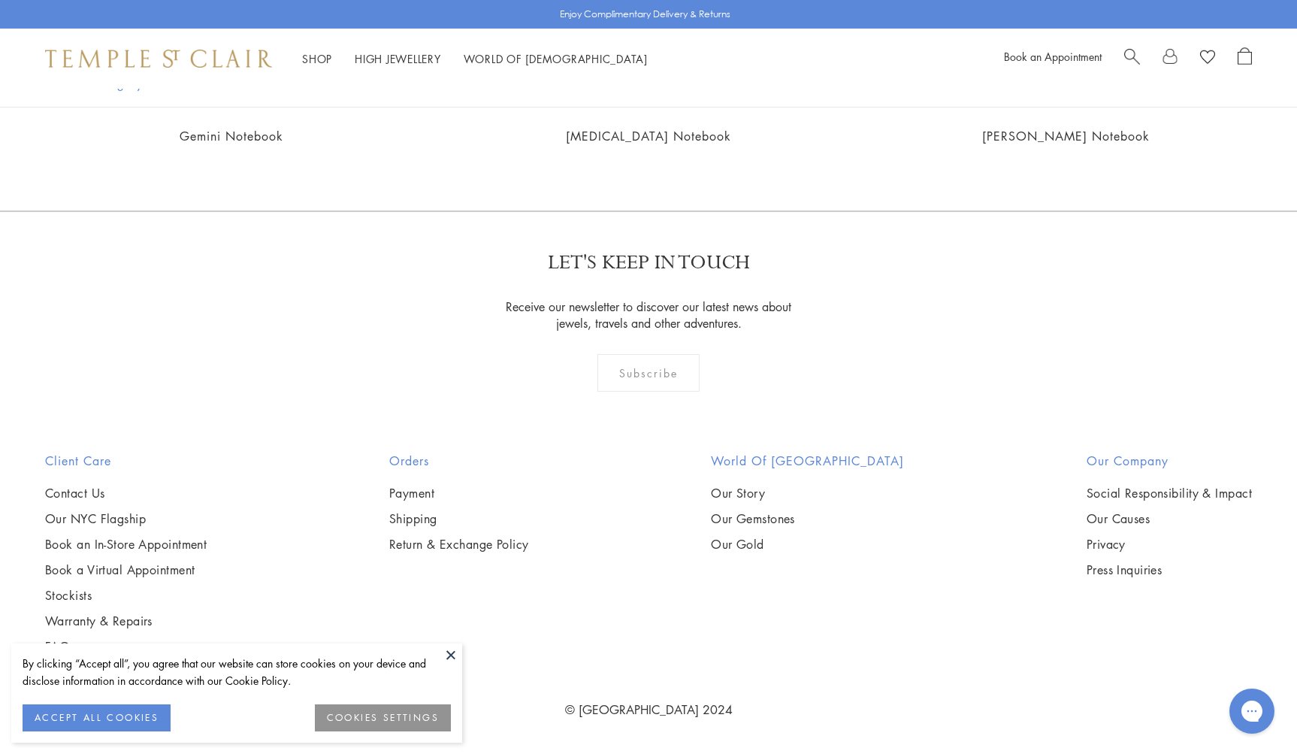
scroll to position [3468, 0]
